Goal: Check status: Check status

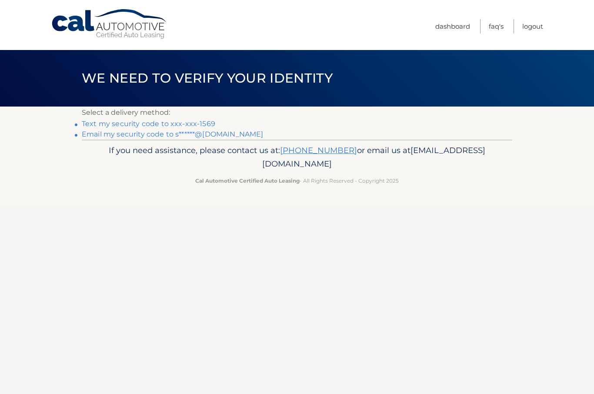
click at [171, 126] on link "Text my security code to xxx-xxx-1569" at bounding box center [149, 124] width 134 height 8
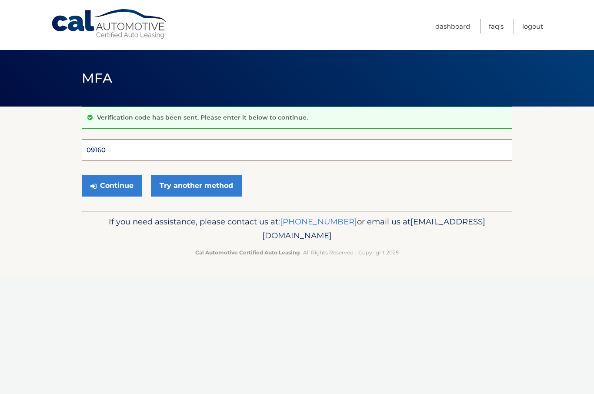
type input "091609"
click at [112, 185] on button "Continue" at bounding box center [112, 186] width 60 height 22
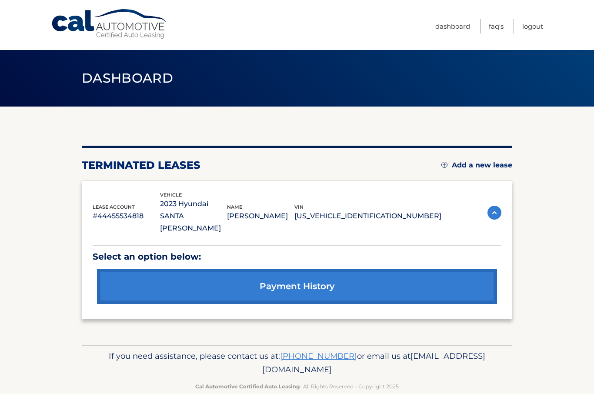
click at [338, 281] on link "payment history" at bounding box center [297, 286] width 400 height 35
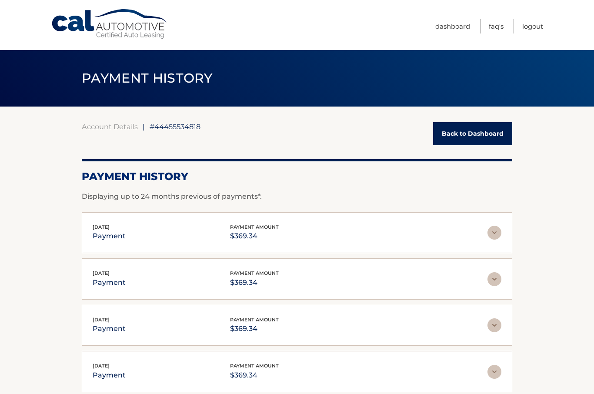
click at [486, 135] on link "Back to Dashboard" at bounding box center [472, 133] width 79 height 23
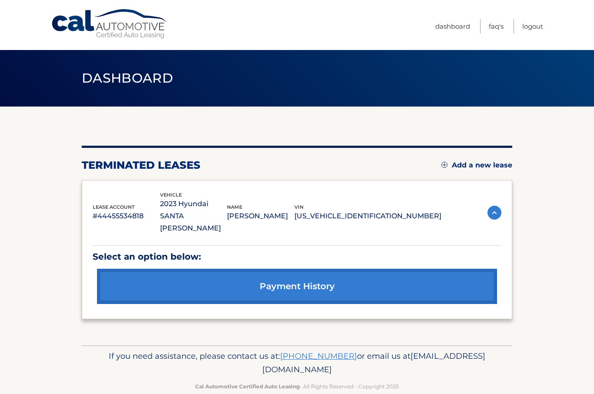
scroll to position [4, 0]
